Goal: Transaction & Acquisition: Subscribe to service/newsletter

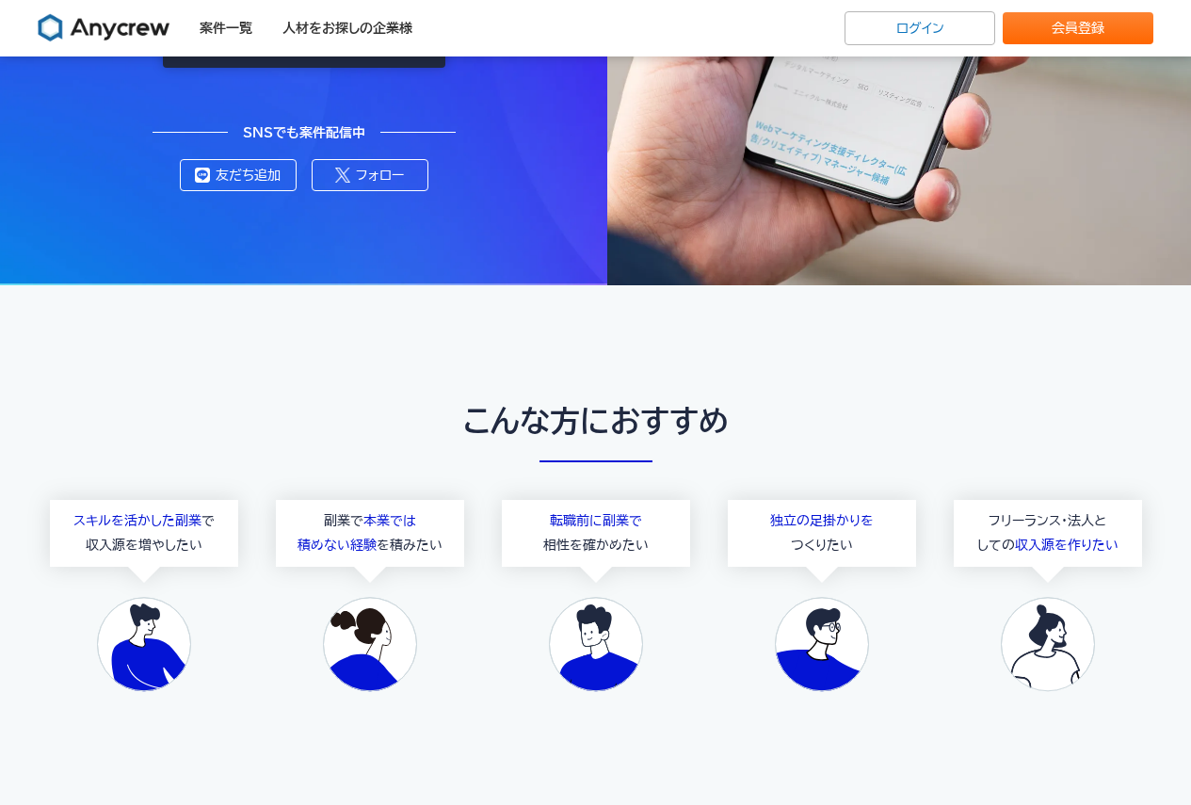
scroll to position [2541, 0]
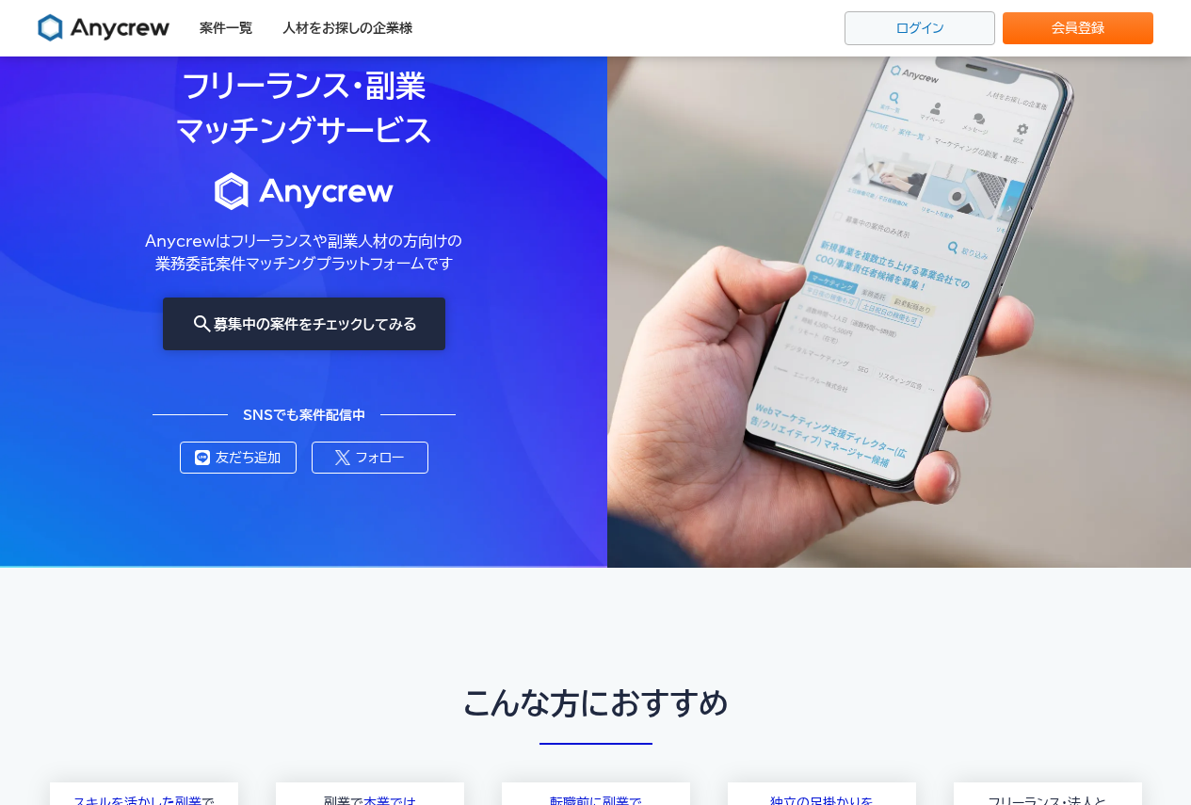
click at [910, 30] on link "ログイン" at bounding box center [919, 28] width 151 height 34
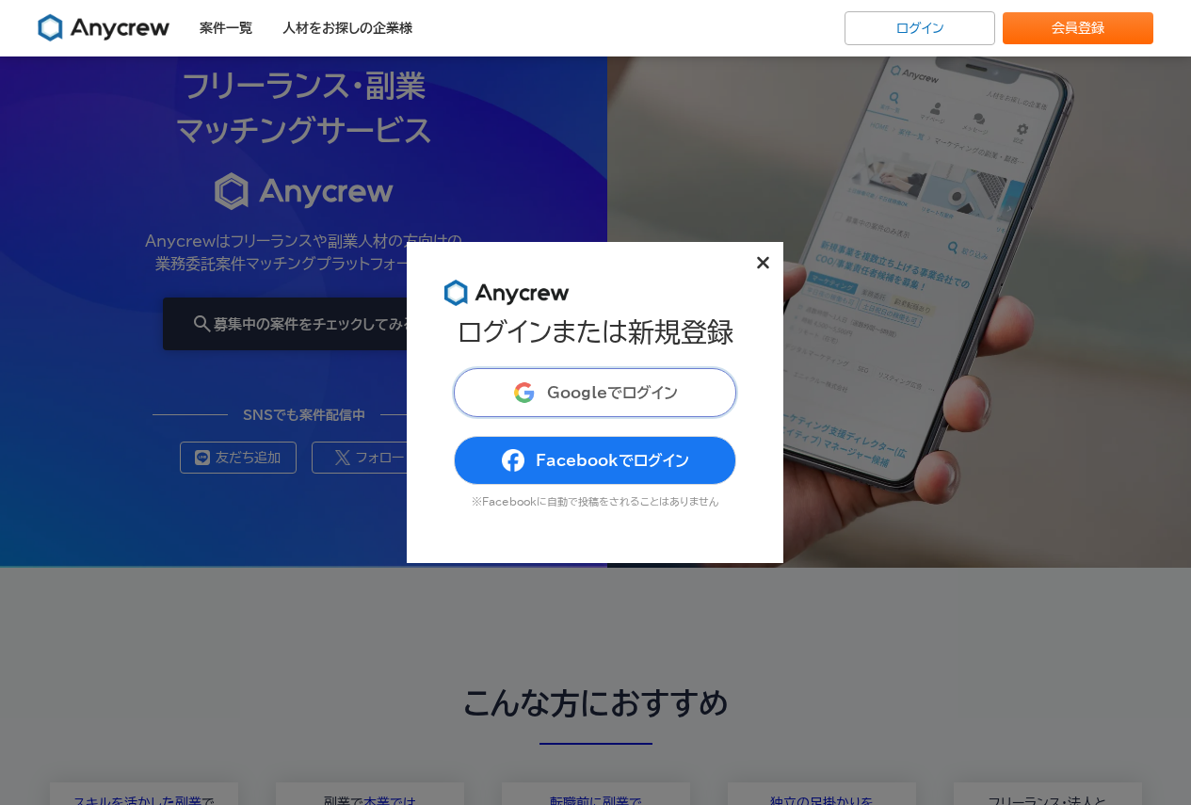
click at [601, 392] on span "Googleでログイン" at bounding box center [612, 392] width 131 height 15
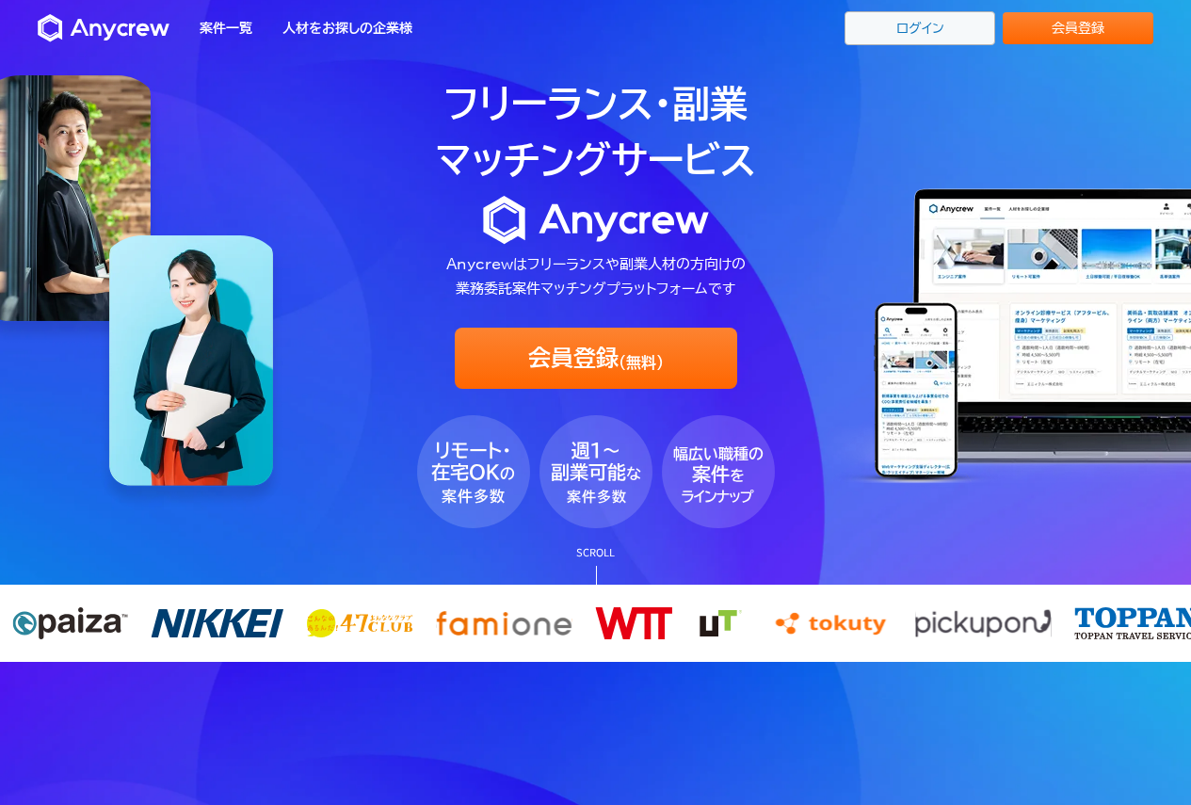
click at [955, 37] on link "ログイン" at bounding box center [919, 28] width 151 height 34
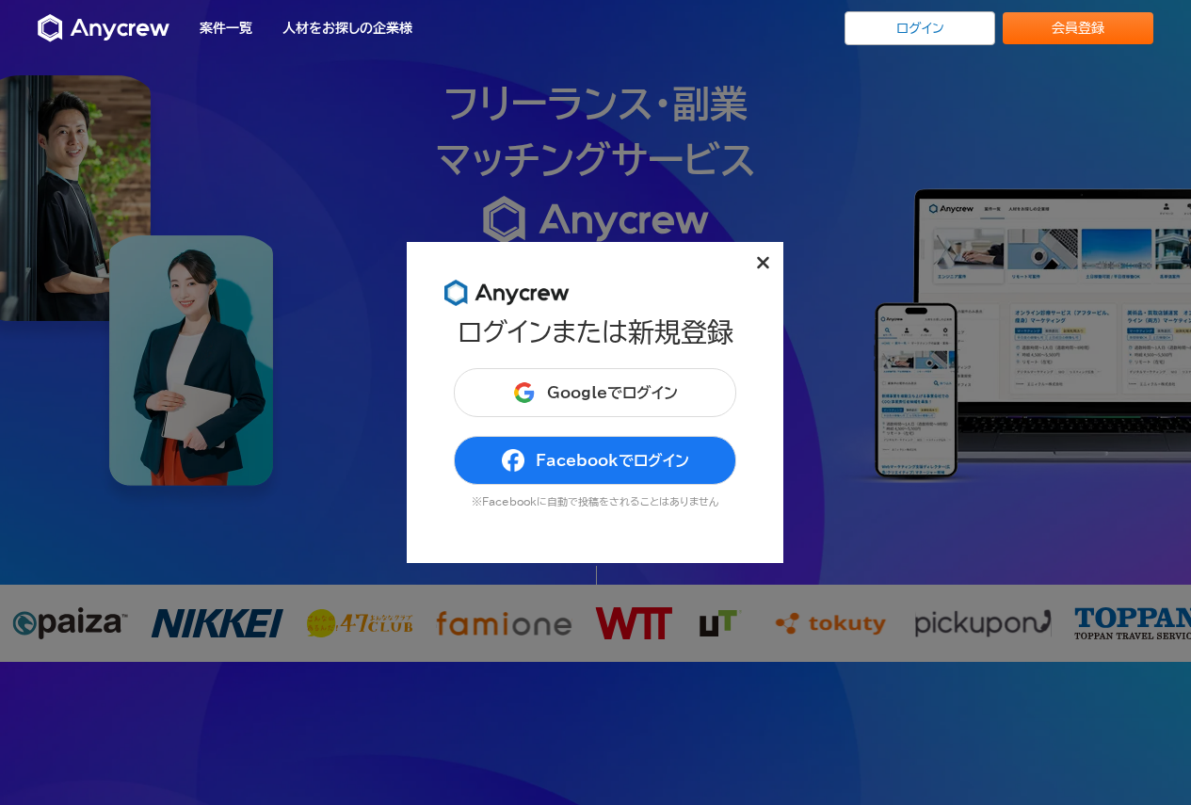
click at [622, 318] on h1 "ログインまたは新規登録" at bounding box center [595, 331] width 276 height 29
click at [583, 500] on p "※Facebookに自動で投稿をされることはありません" at bounding box center [595, 501] width 282 height 10
click at [561, 471] on button "Facebookでログイン" at bounding box center [595, 460] width 282 height 49
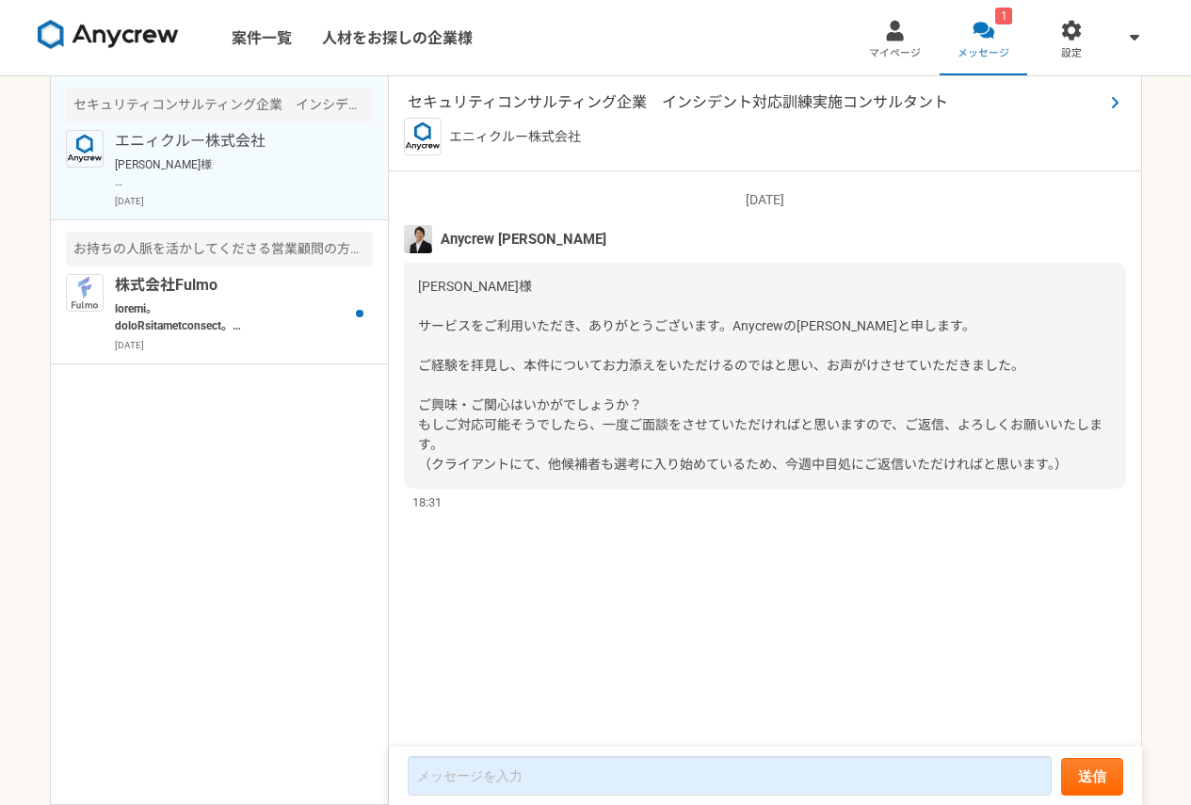
click at [832, 94] on span "セキュリティコンサルティング企業　インシデント対応訓練実施コンサルタント" at bounding box center [756, 102] width 696 height 23
